Goal: Information Seeking & Learning: Learn about a topic

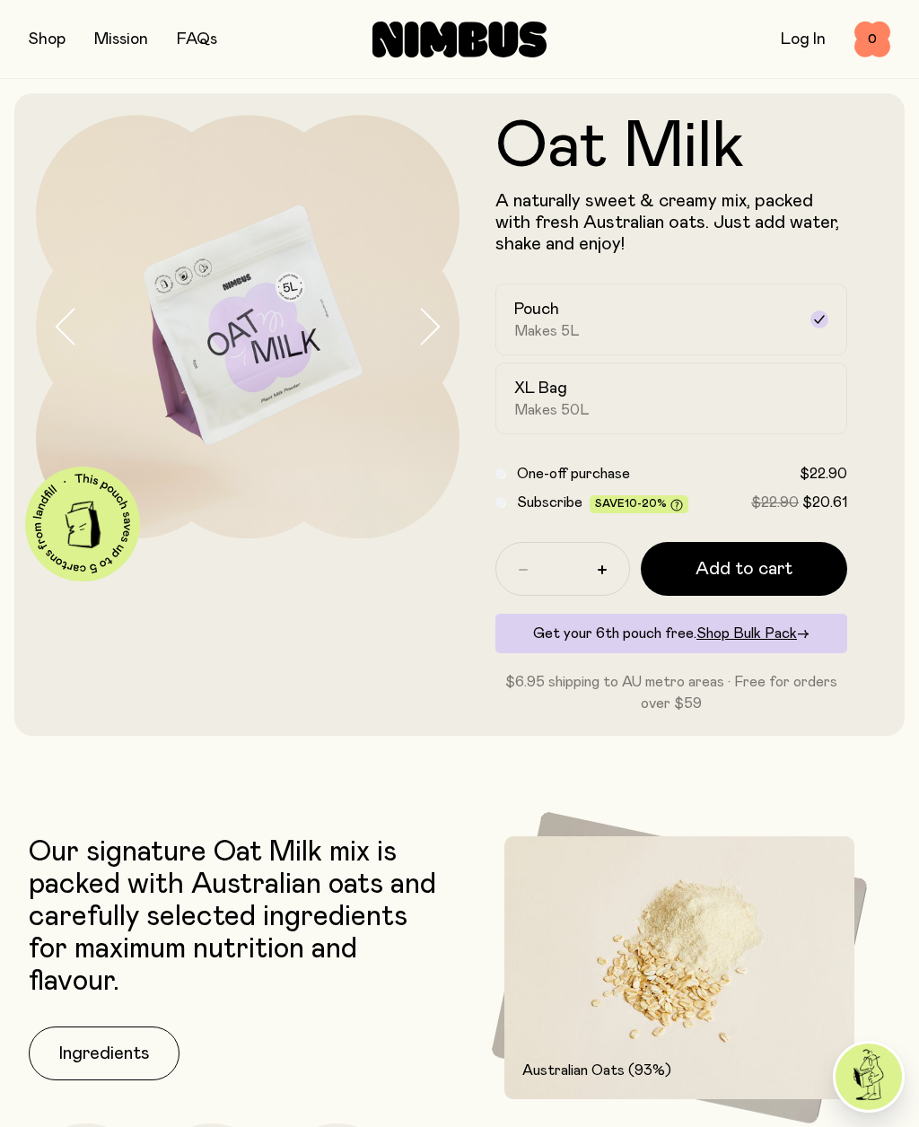
click at [204, 35] on link "Get 6 pouches for the price of 5 with our Bulk Pack ✨ Free Australian metro shi…" at bounding box center [459, 18] width 919 height 36
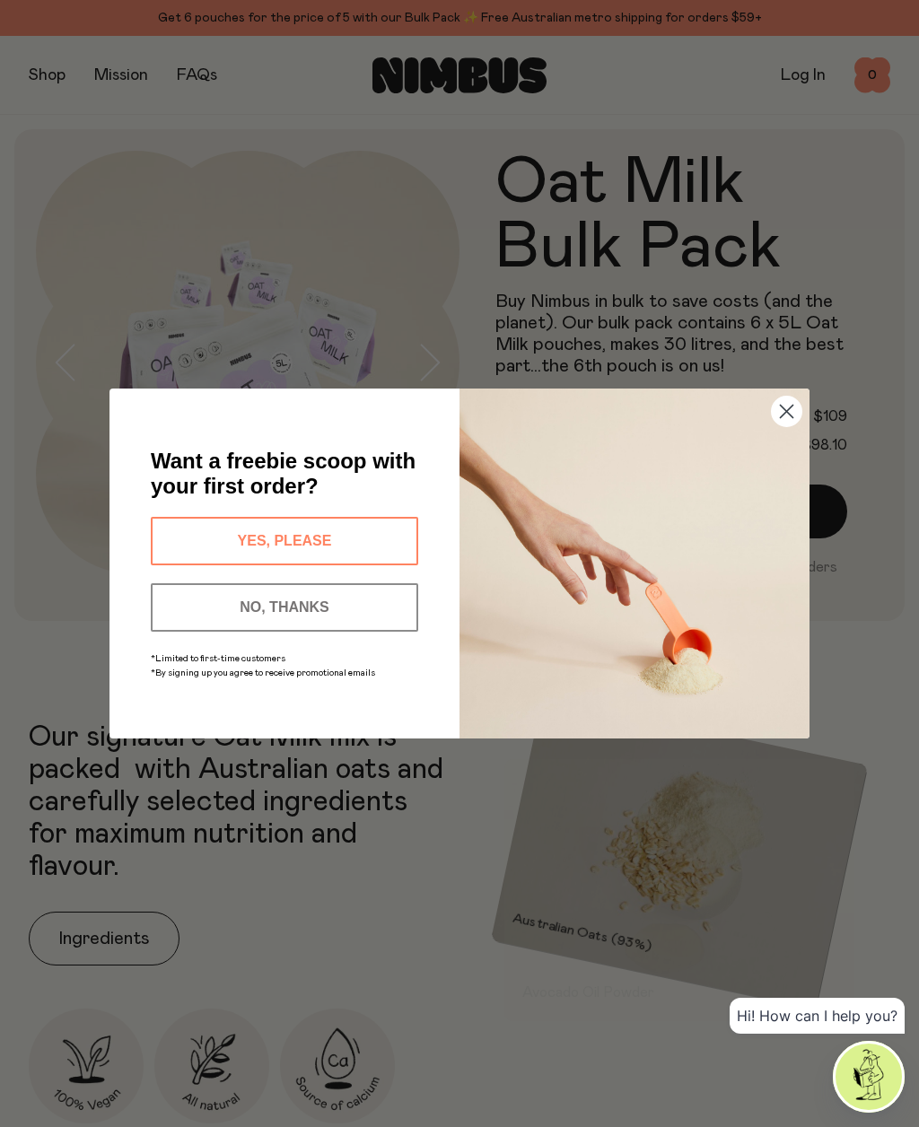
click at [210, 537] on button "YES, PLEASE" at bounding box center [284, 541] width 267 height 48
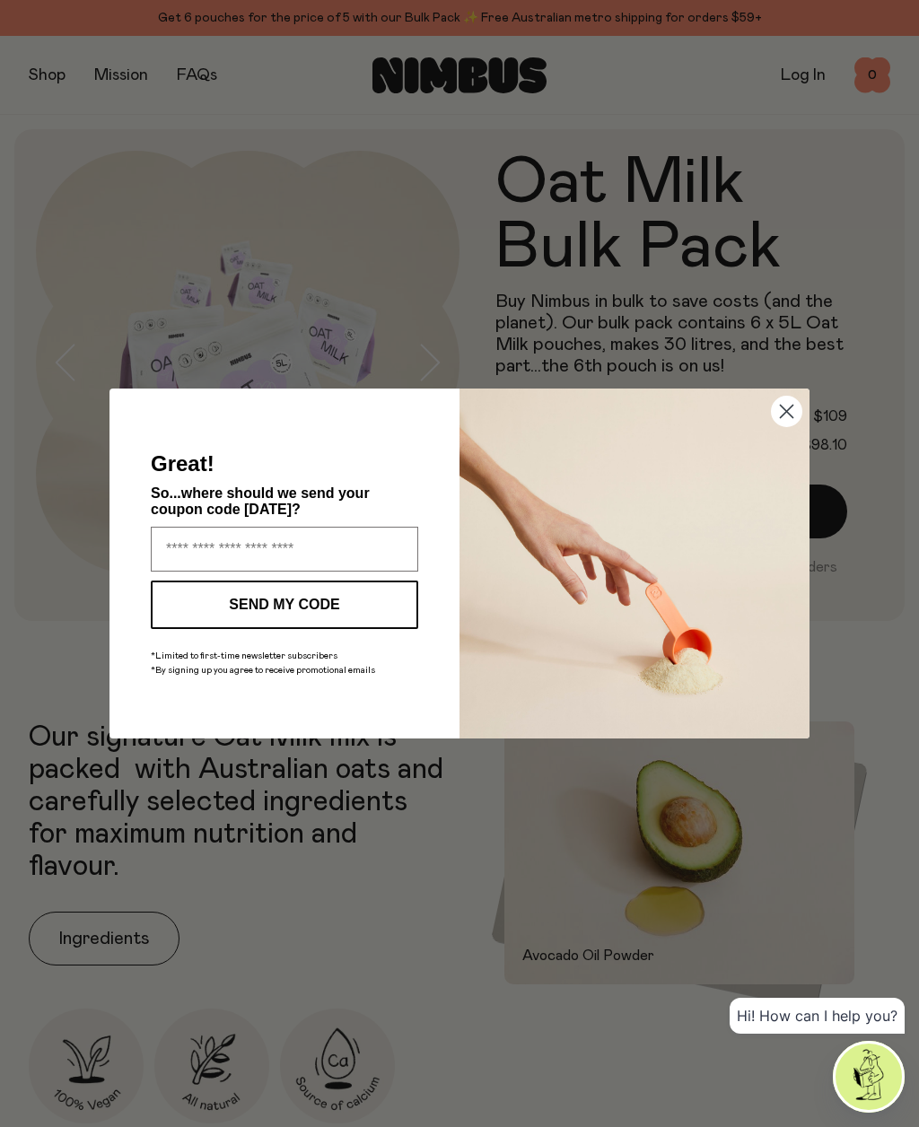
click at [795, 432] on img "POPUP Form" at bounding box center [634, 563] width 350 height 350
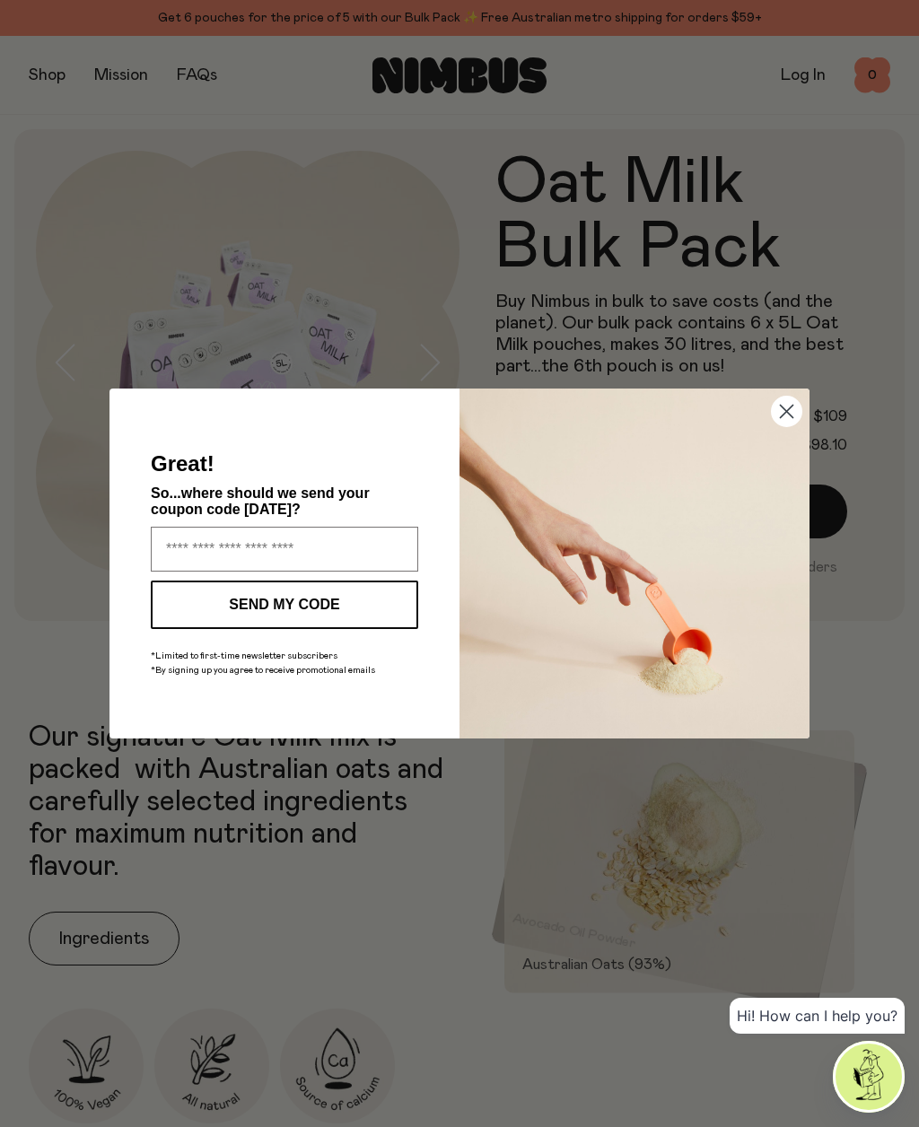
click at [779, 409] on circle "Close dialog" at bounding box center [787, 412] width 30 height 30
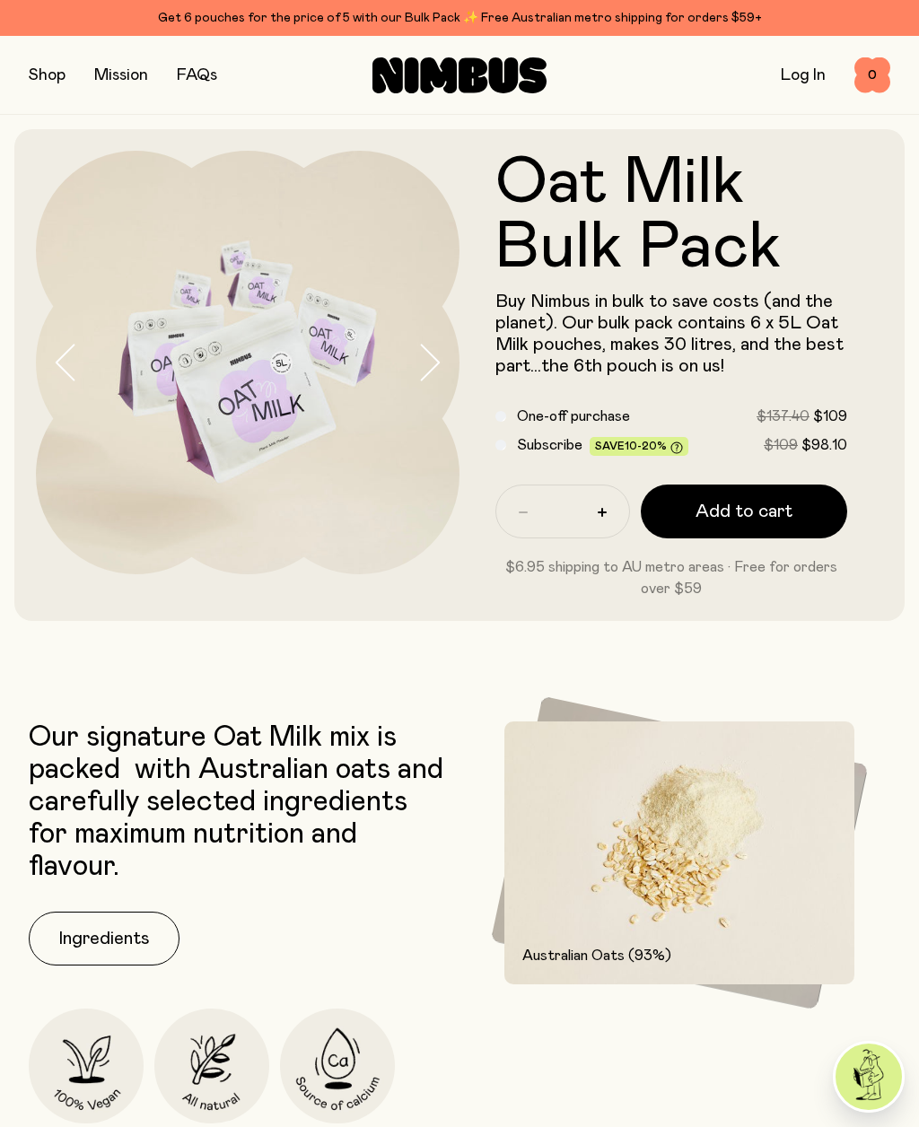
click at [193, 81] on link "FAQs" at bounding box center [197, 75] width 40 height 16
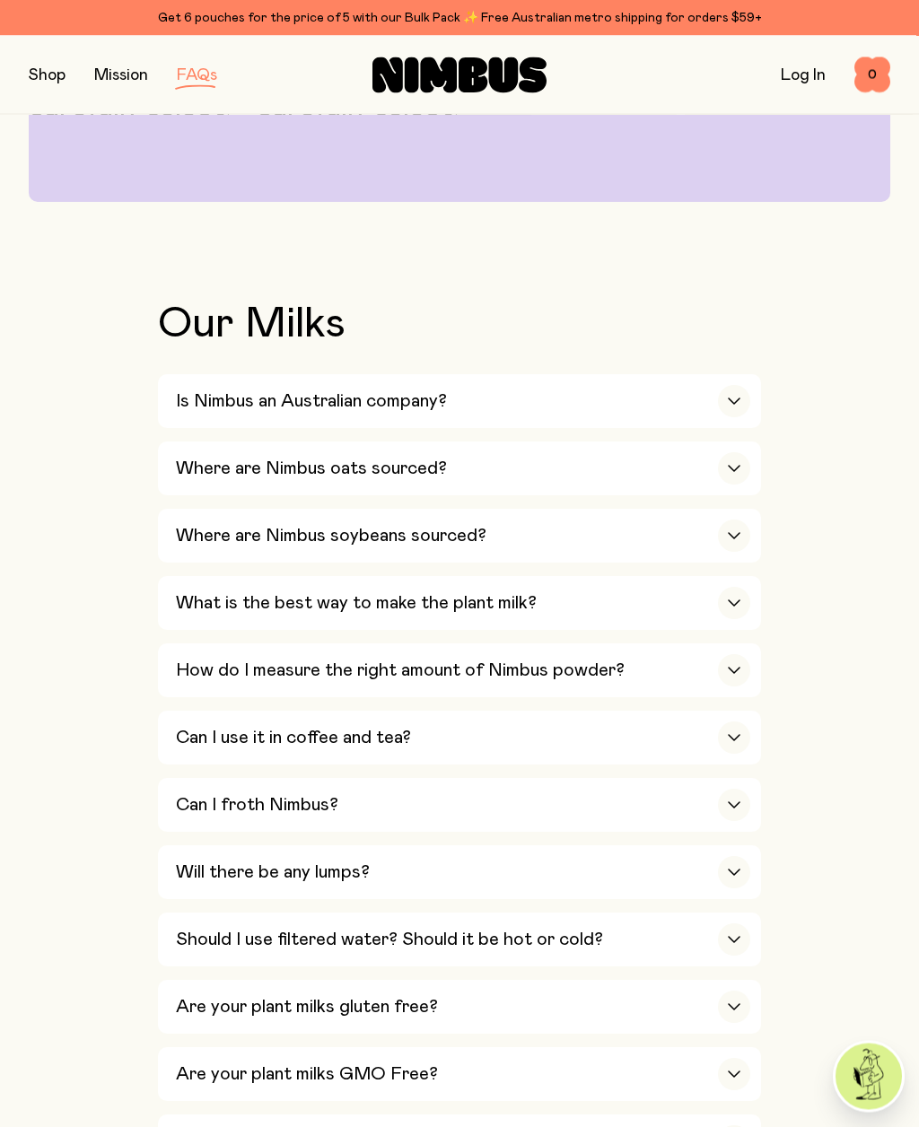
click at [237, 411] on h3 "Is Nimbus an Australian company?" at bounding box center [311, 402] width 271 height 22
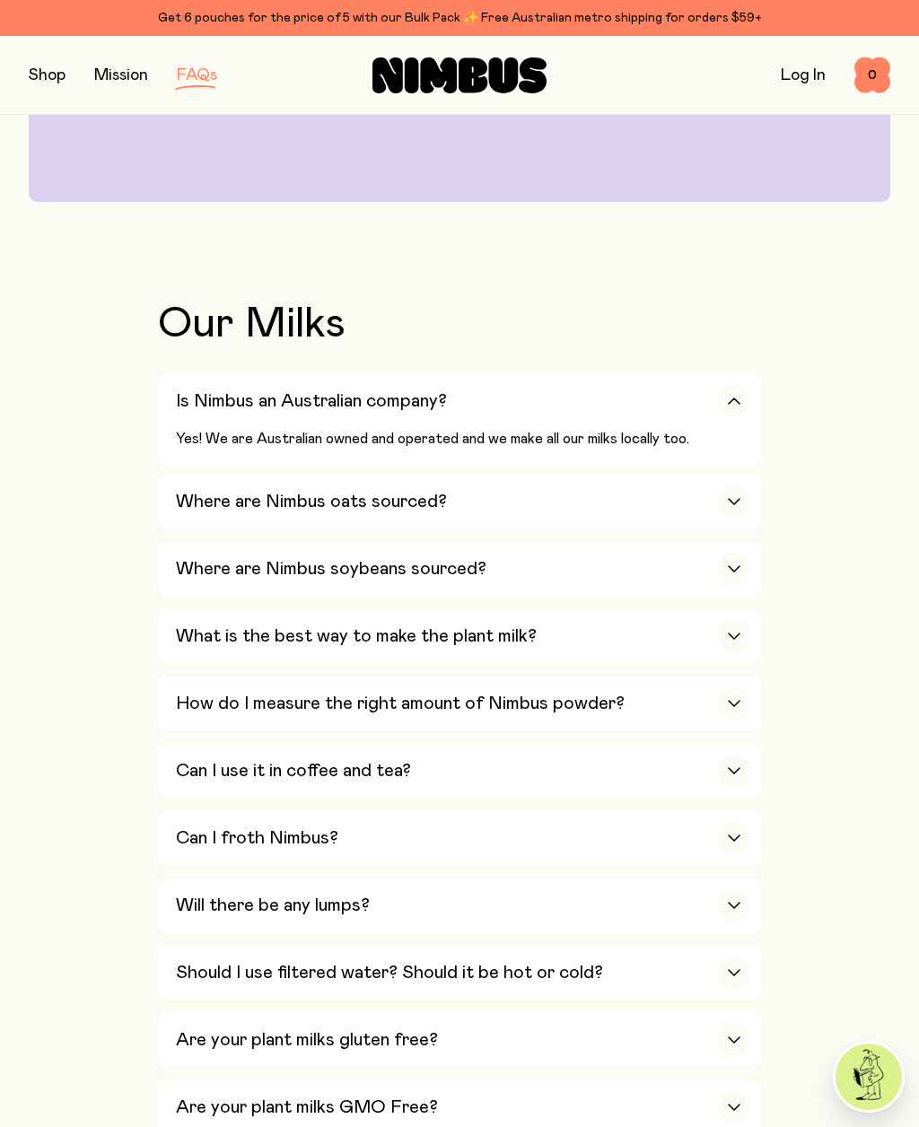
click at [202, 501] on h3 "Where are Nimbus oats sourced?" at bounding box center [311, 502] width 271 height 22
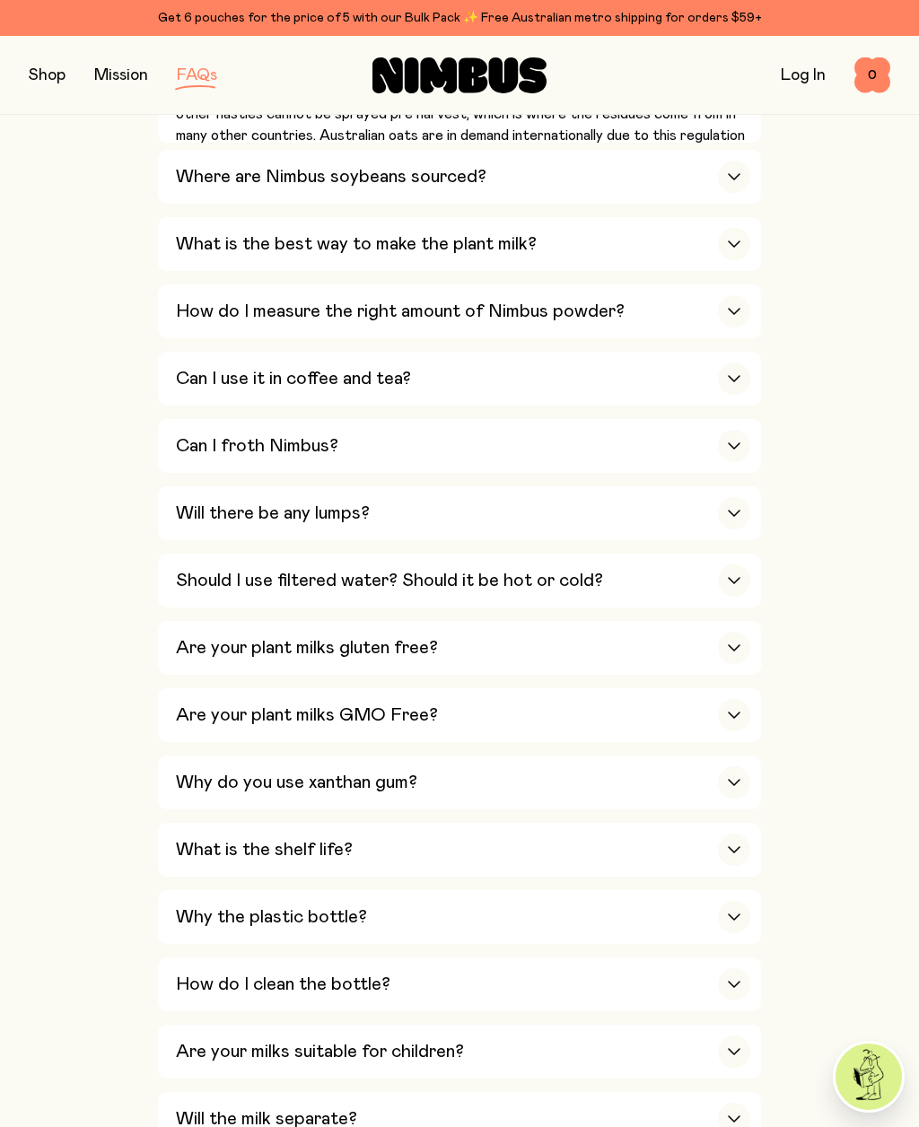
scroll to position [962, 0]
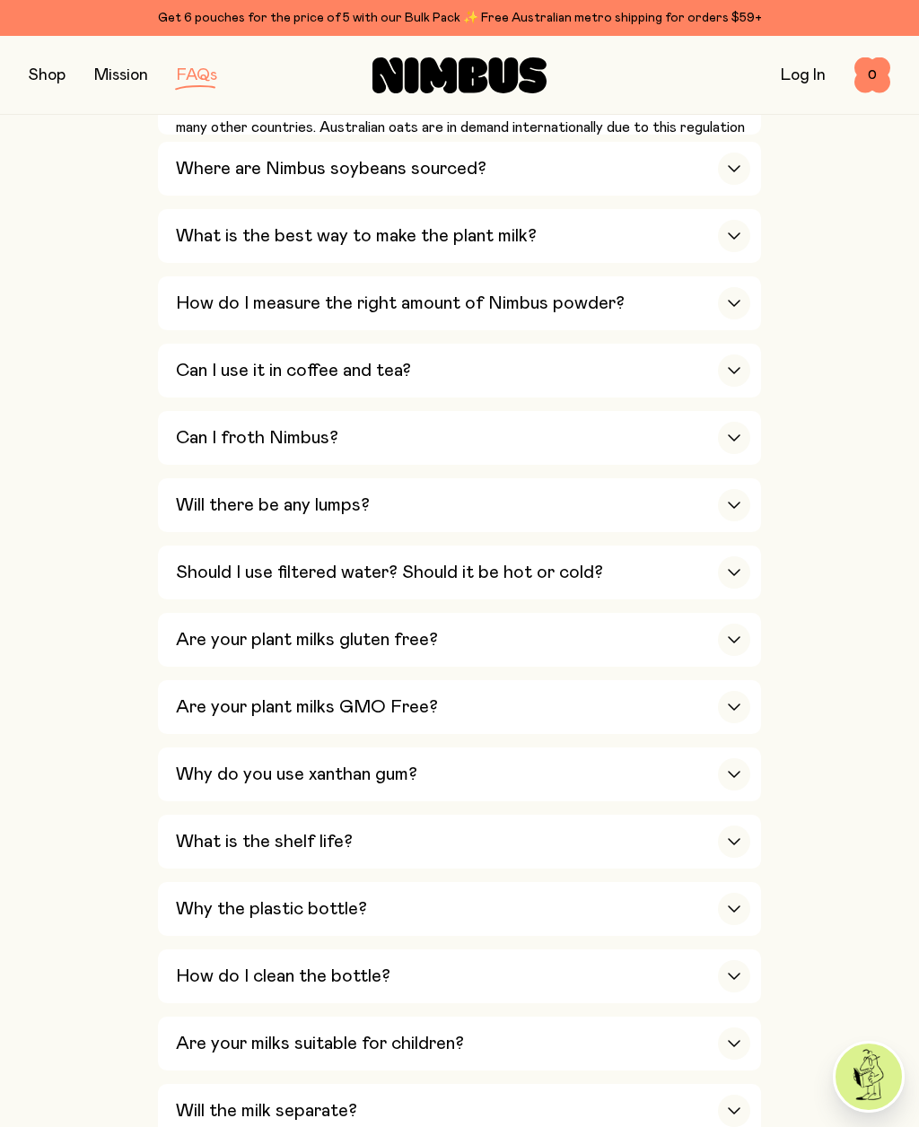
click at [217, 696] on h3 "Are your plant milks GMO Free?" at bounding box center [307, 707] width 262 height 22
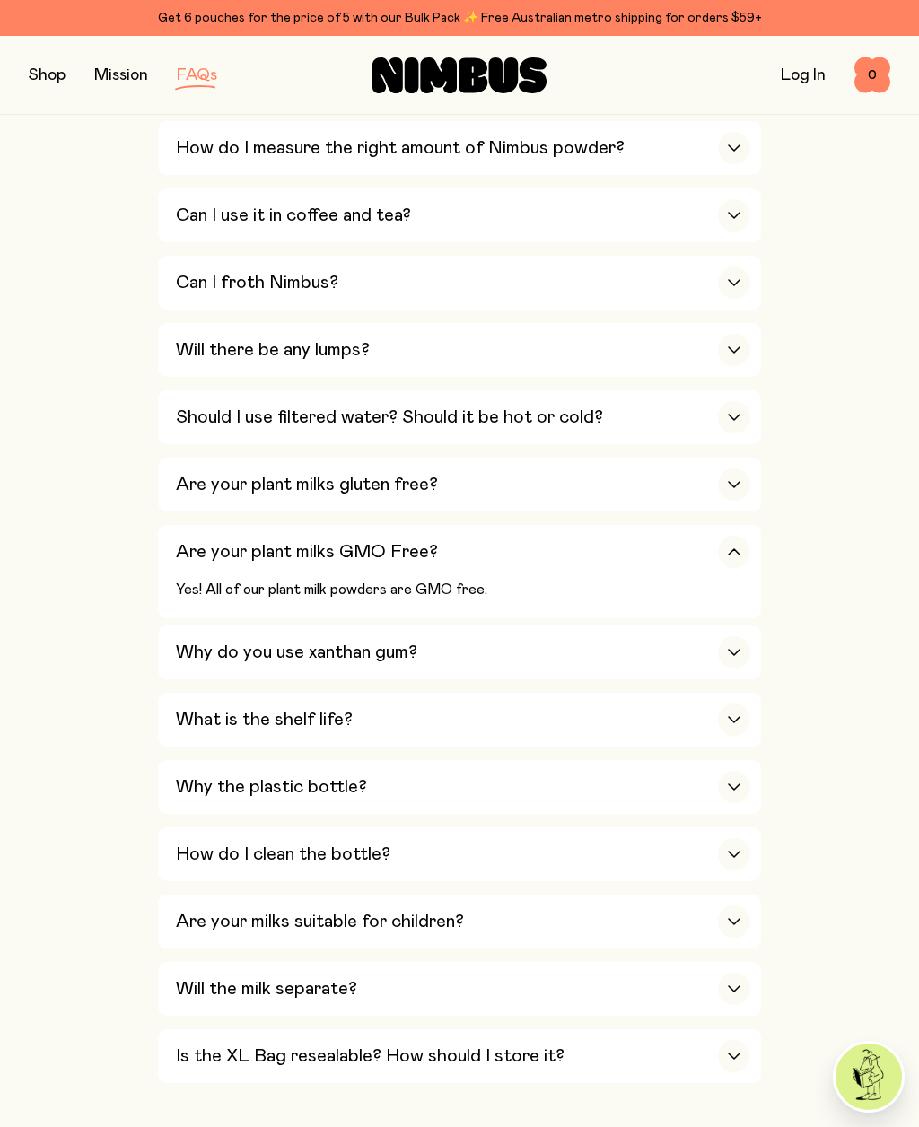
click at [192, 474] on h3 "Are your plant milks gluten free?" at bounding box center [307, 485] width 262 height 22
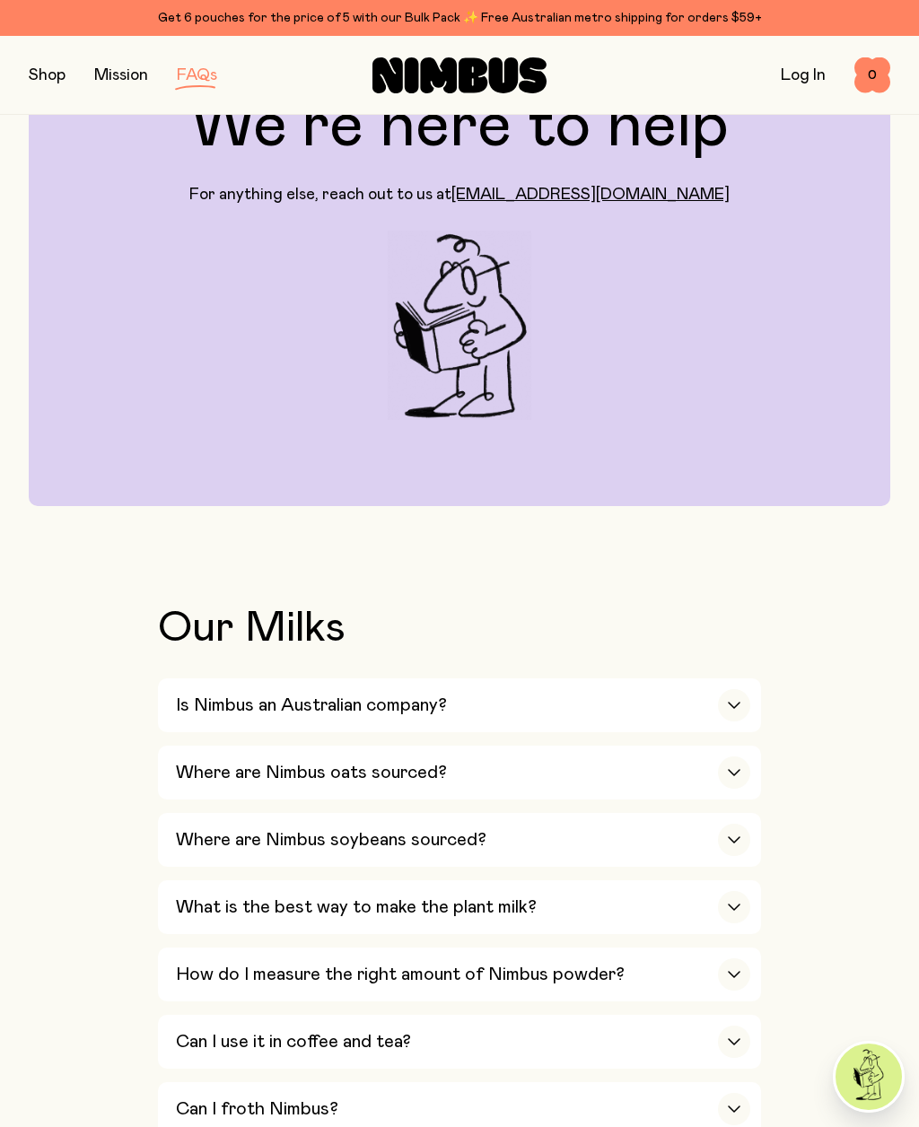
scroll to position [0, 0]
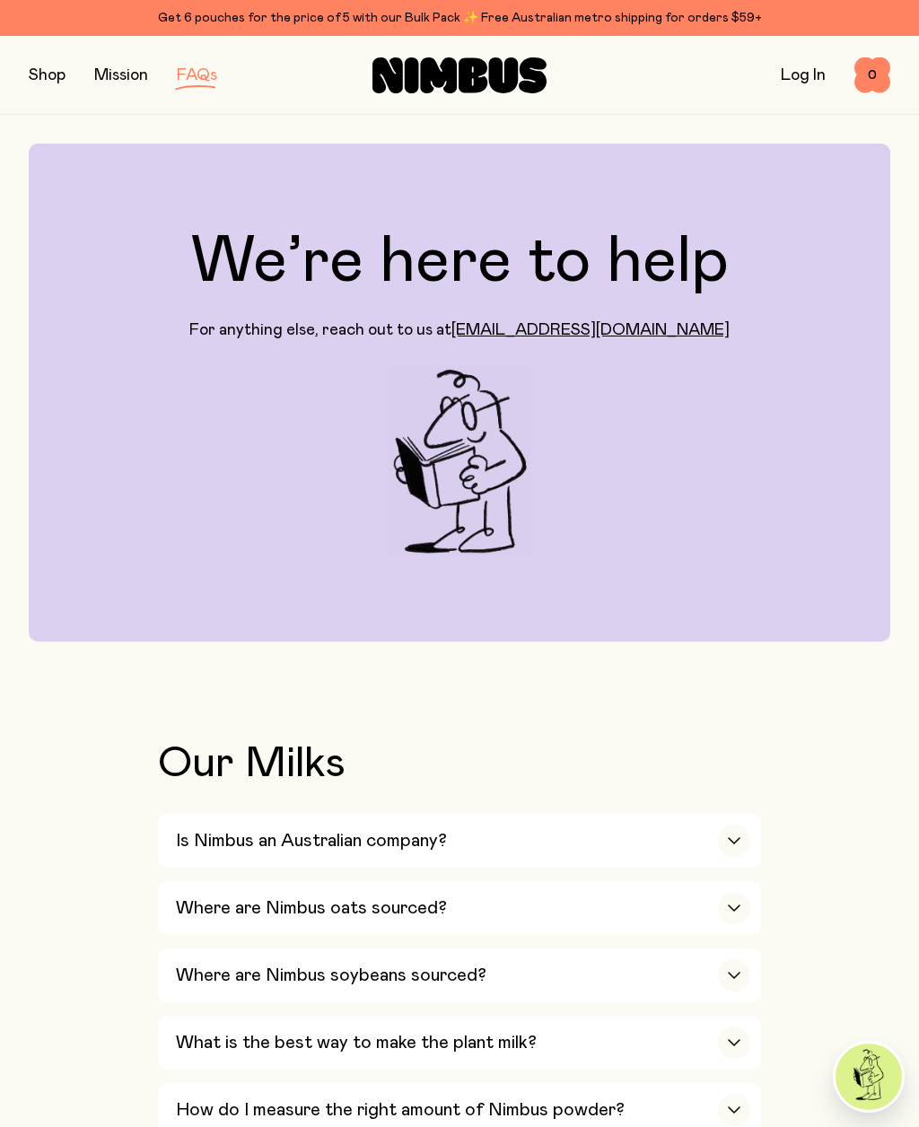
click at [43, 82] on button "button" at bounding box center [47, 75] width 37 height 25
